Goal: Task Accomplishment & Management: Use online tool/utility

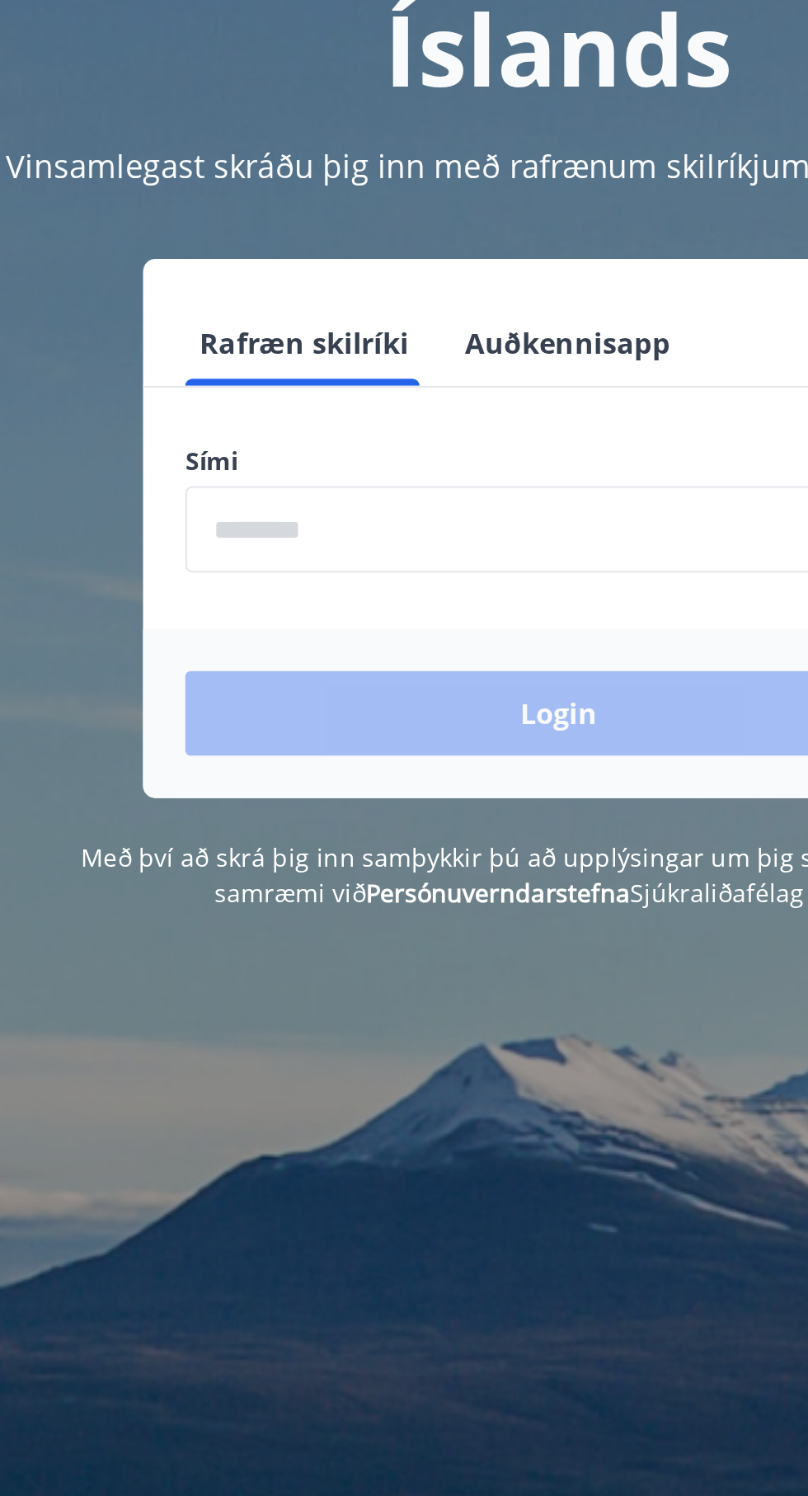
click at [248, 426] on input "phone" at bounding box center [404, 418] width 350 height 40
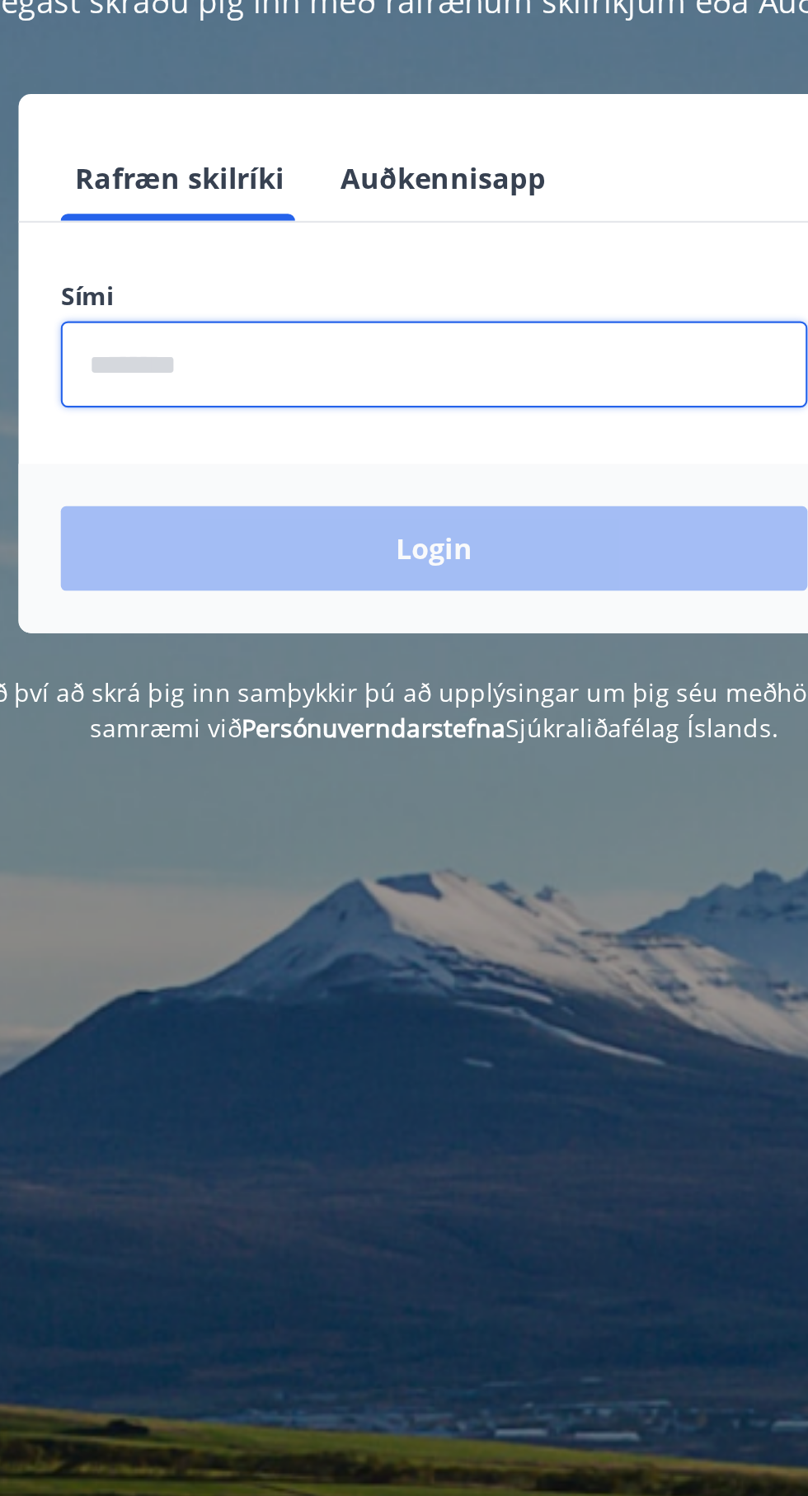
type input "********"
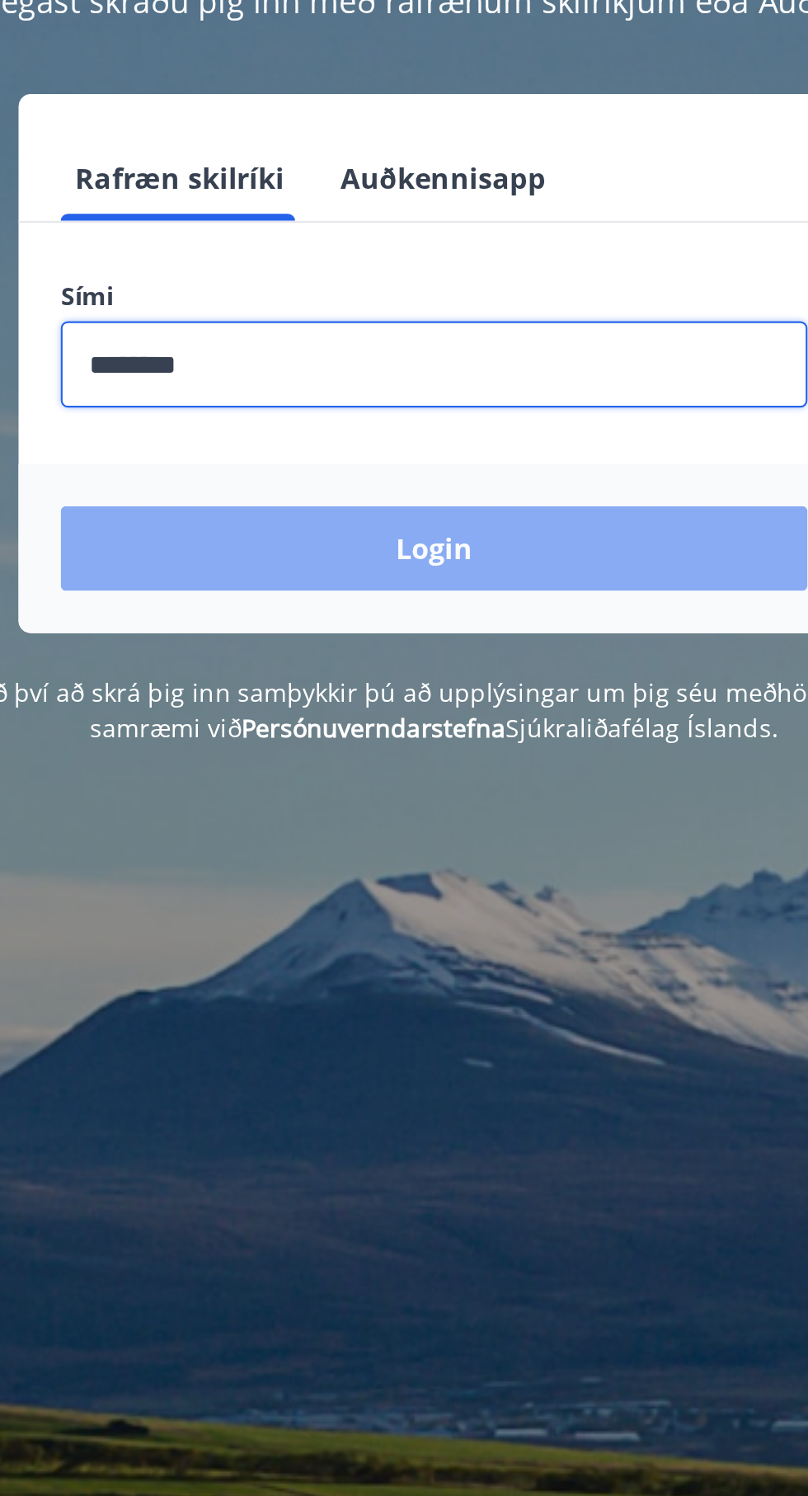
click at [462, 516] on button "Login" at bounding box center [404, 505] width 350 height 40
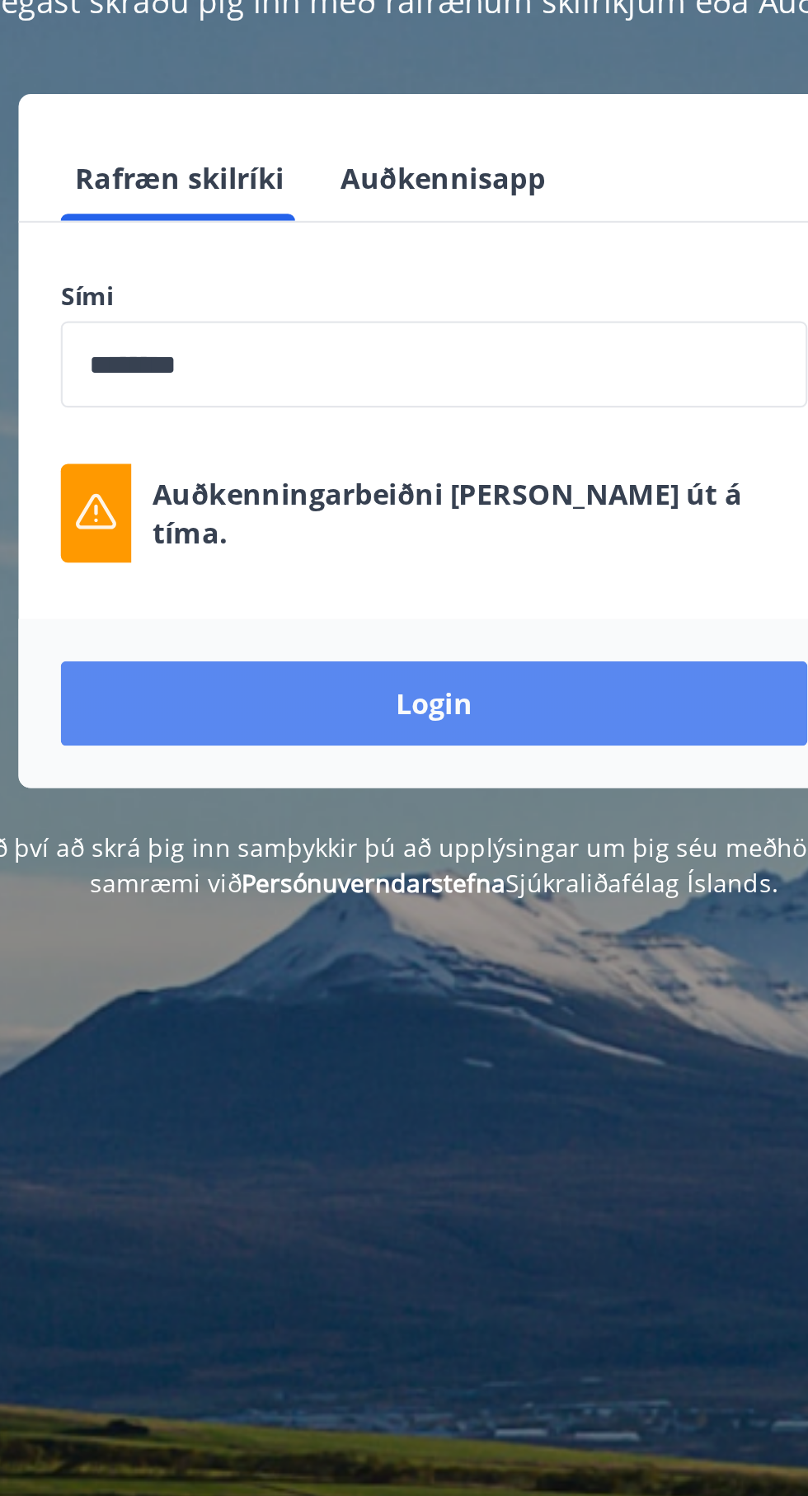
click at [501, 579] on button "Login" at bounding box center [404, 577] width 350 height 40
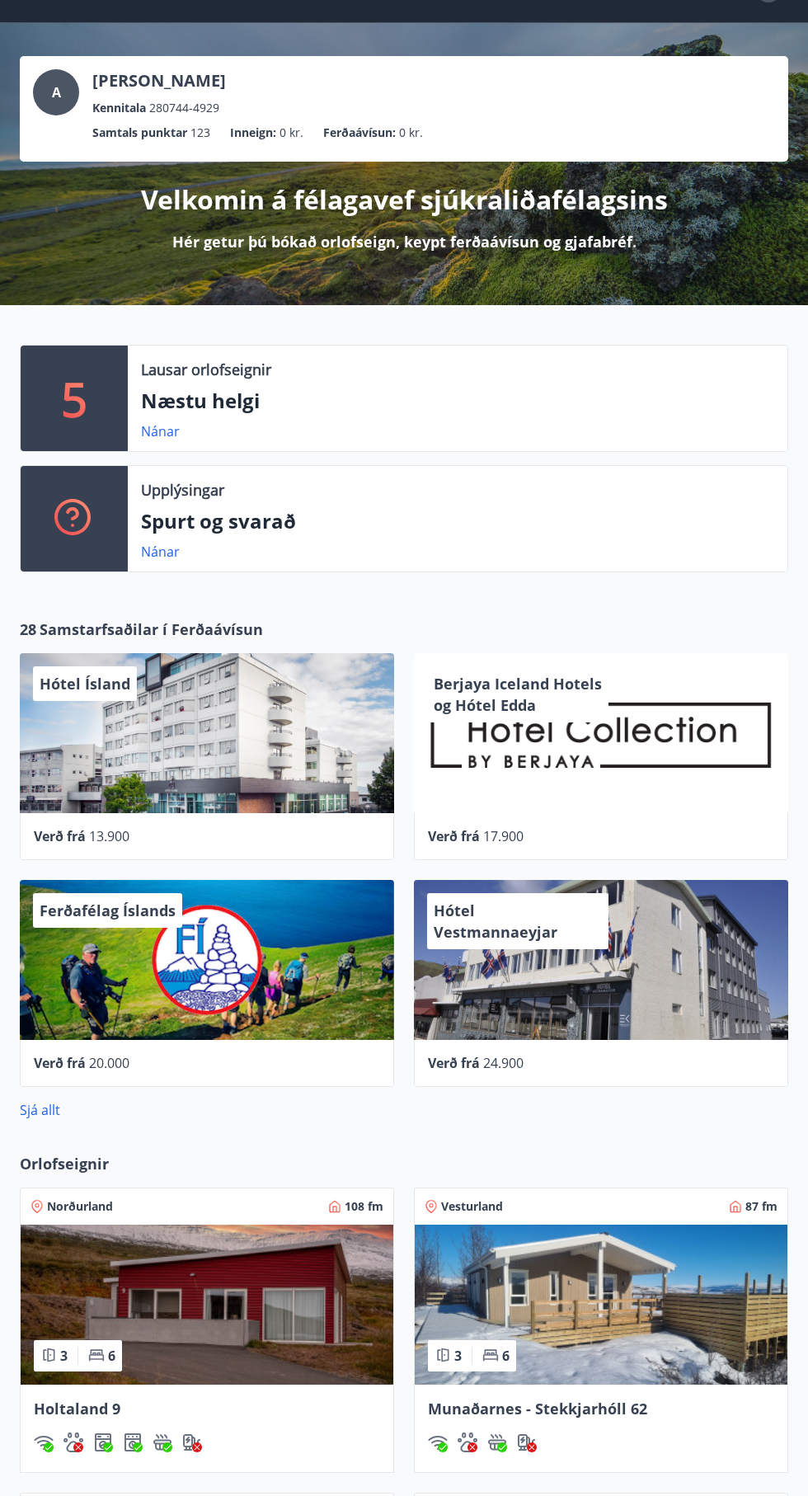
scroll to position [34, 0]
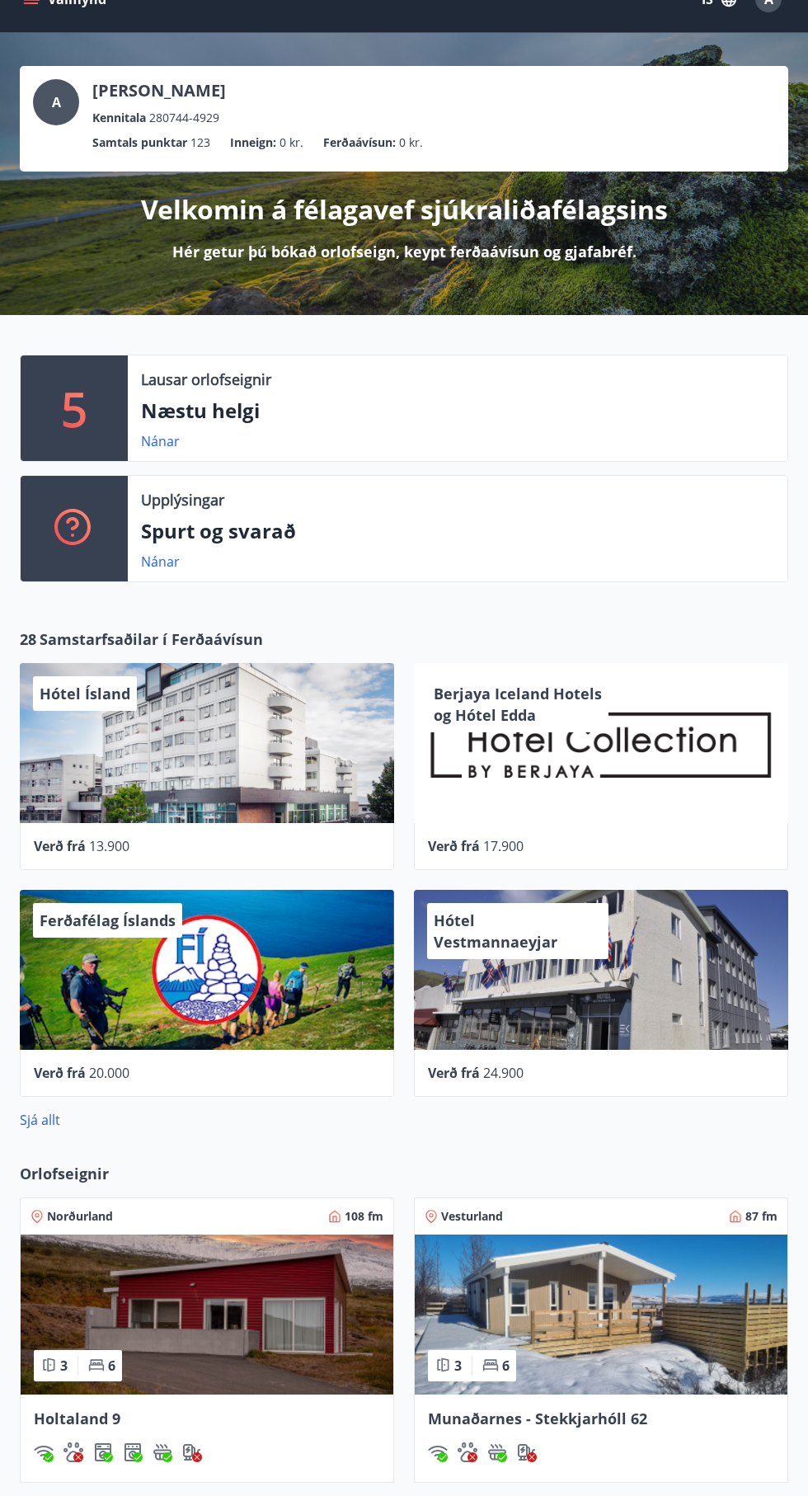
click at [223, 420] on p "Næstu helgi" at bounding box center [457, 411] width 633 height 28
click at [118, 407] on div "5" at bounding box center [74, 408] width 107 height 106
click at [115, 397] on div "5" at bounding box center [74, 408] width 107 height 106
click at [251, 435] on div "Nánar" at bounding box center [457, 441] width 633 height 20
click at [230, 402] on p "Næstu helgi" at bounding box center [457, 411] width 633 height 28
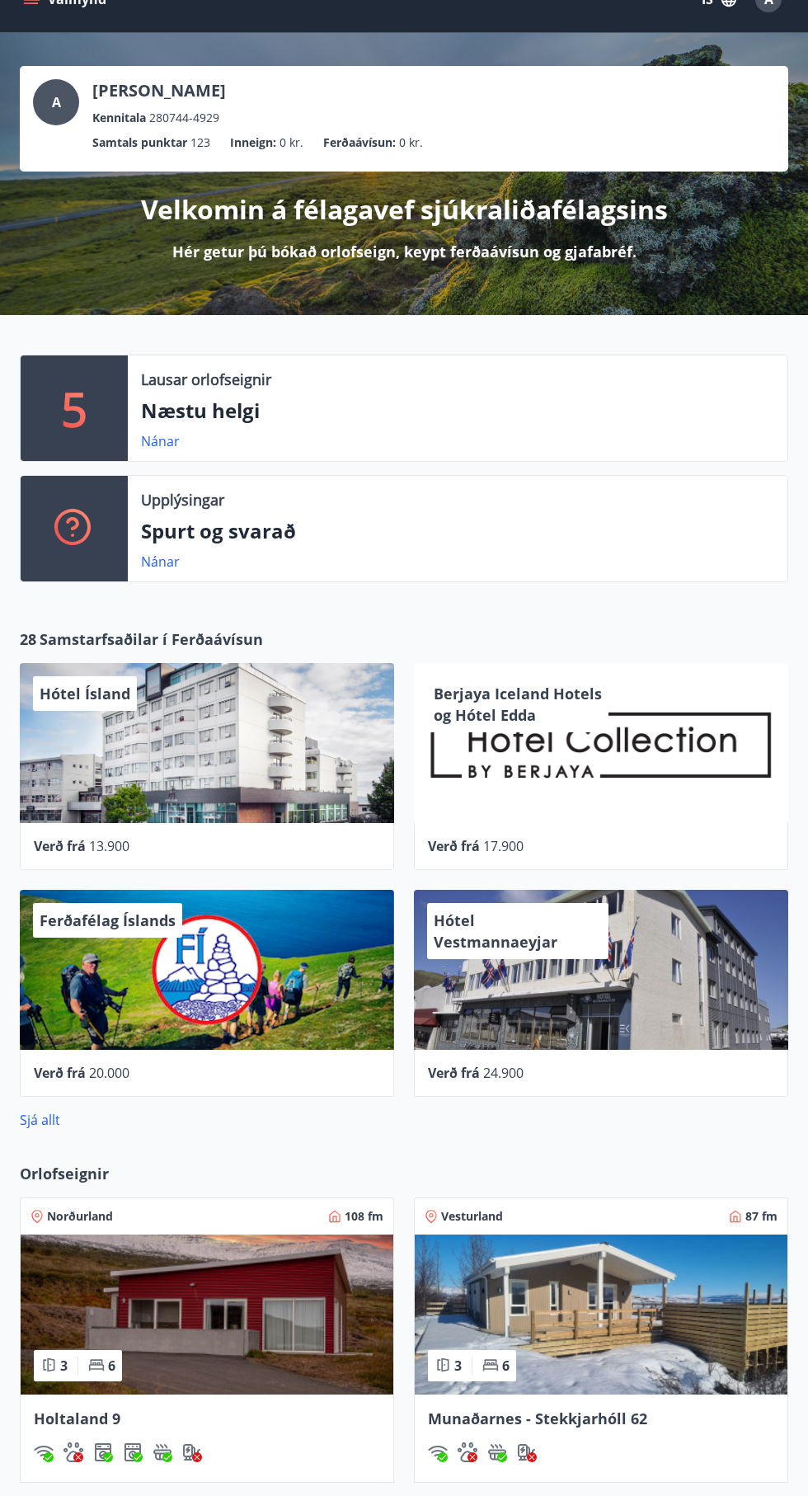
click at [292, 420] on p "Næstu helgi" at bounding box center [457, 411] width 633 height 28
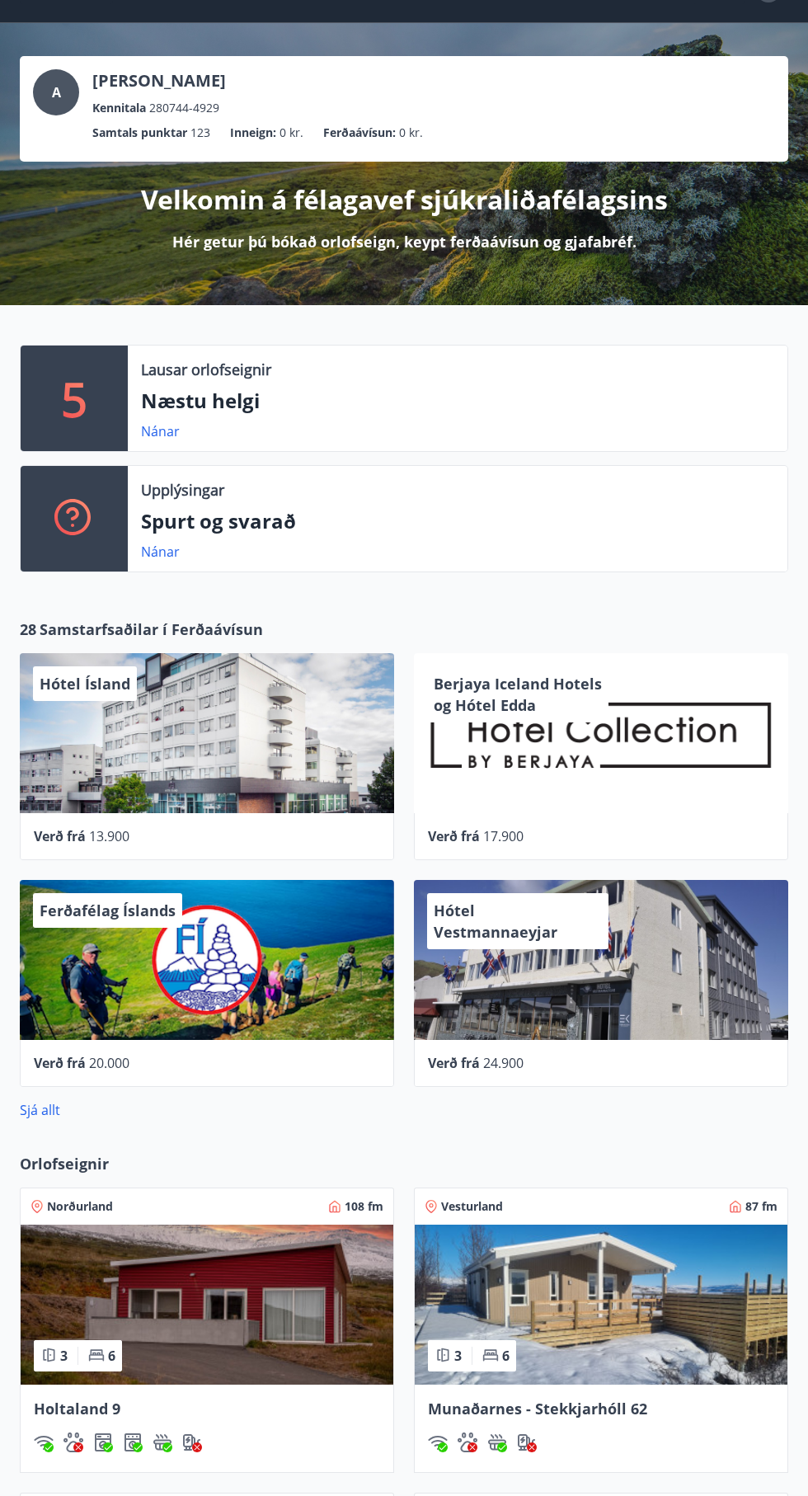
scroll to position [82, 0]
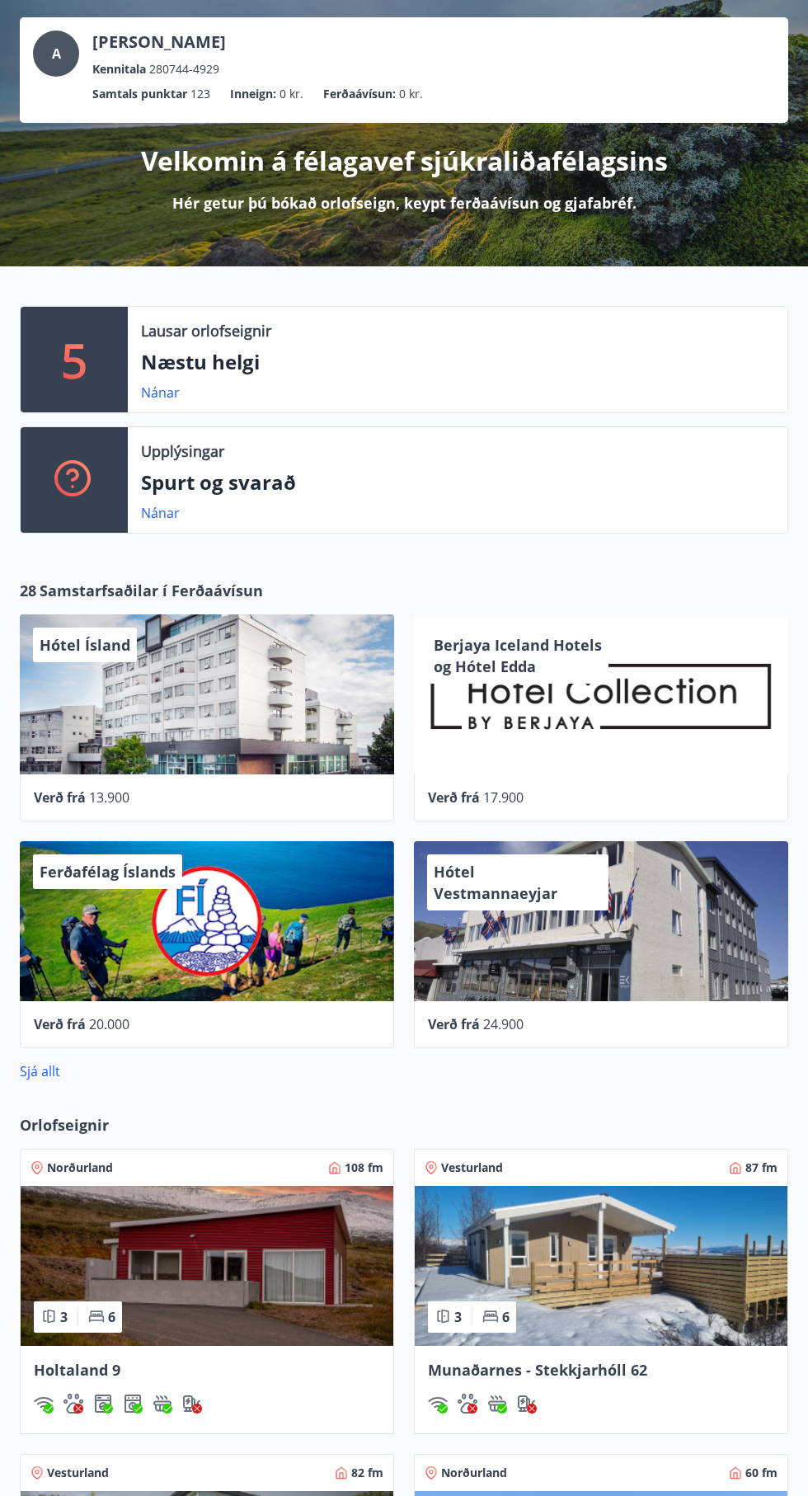
click at [307, 971] on div "Ferðafélag Íslands" at bounding box center [207, 921] width 374 height 160
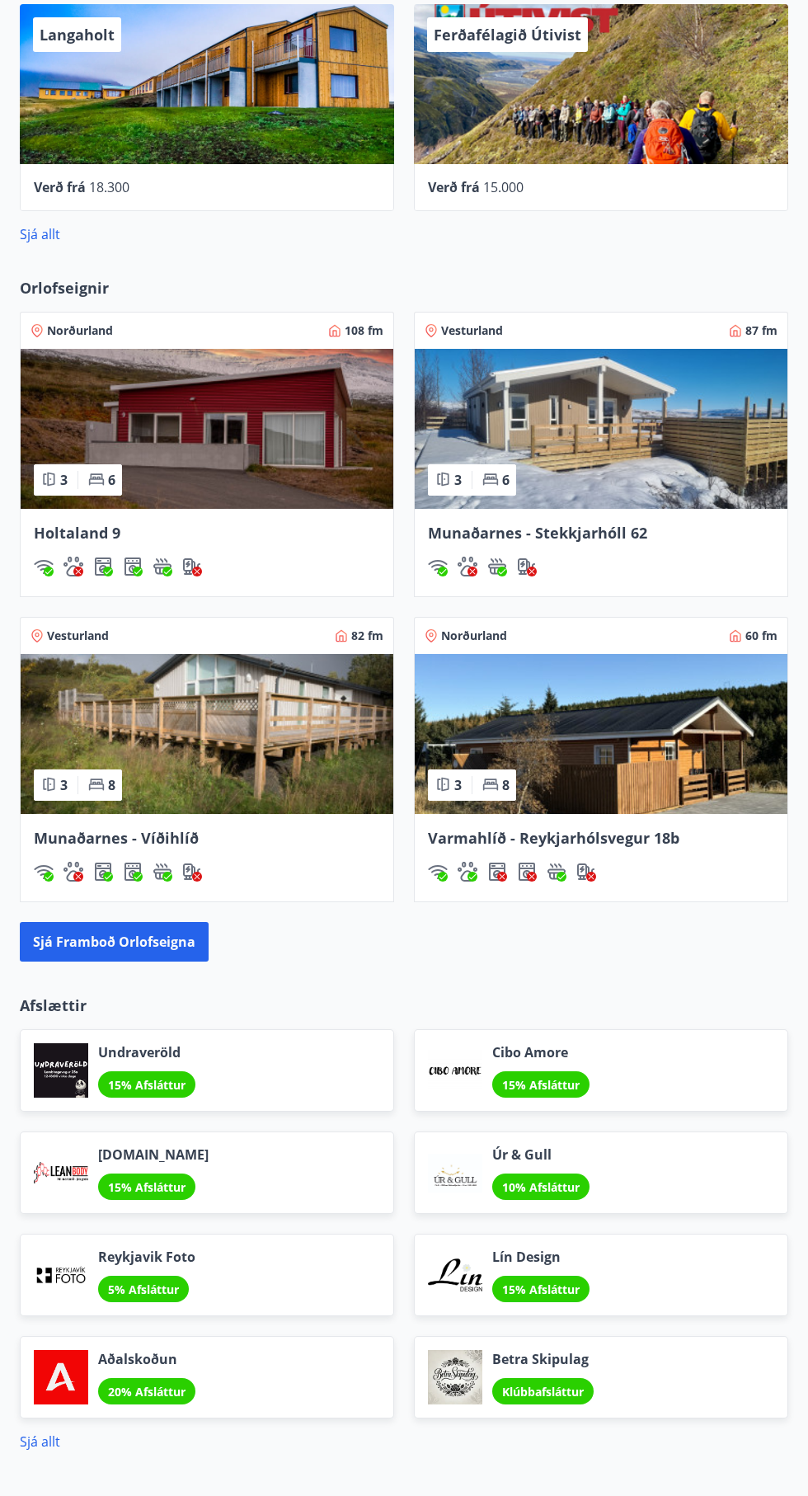
scroll to position [953, 0]
